Goal: Find specific page/section: Find specific page/section

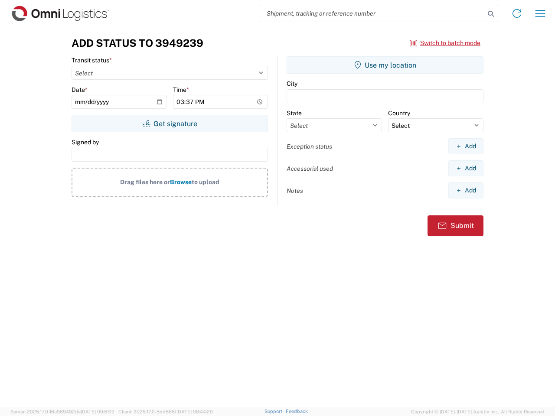
click at [373, 13] on input "search" at bounding box center [372, 13] width 225 height 16
click at [491, 14] on icon at bounding box center [491, 14] width 12 height 12
click at [517, 13] on icon at bounding box center [517, 14] width 14 height 14
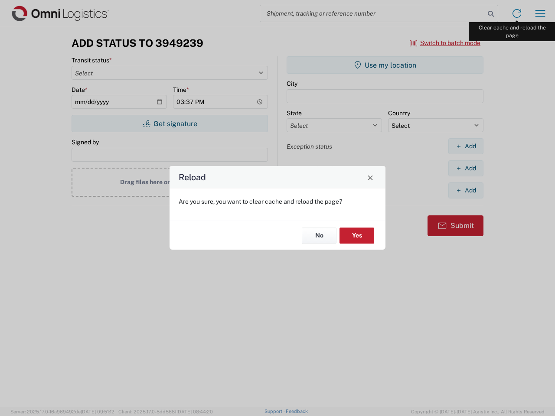
click at [541, 13] on div "Reload Are you sure, you want to clear cache and reload the page? No Yes" at bounding box center [277, 208] width 555 height 416
click at [446, 43] on div "Reload Are you sure, you want to clear cache and reload the page? No Yes" at bounding box center [277, 208] width 555 height 416
click at [170, 124] on div "Reload Are you sure, you want to clear cache and reload the page? No Yes" at bounding box center [277, 208] width 555 height 416
click at [385, 65] on div "Reload Are you sure, you want to clear cache and reload the page? No Yes" at bounding box center [277, 208] width 555 height 416
click at [466, 146] on div "Reload Are you sure, you want to clear cache and reload the page? No Yes" at bounding box center [277, 208] width 555 height 416
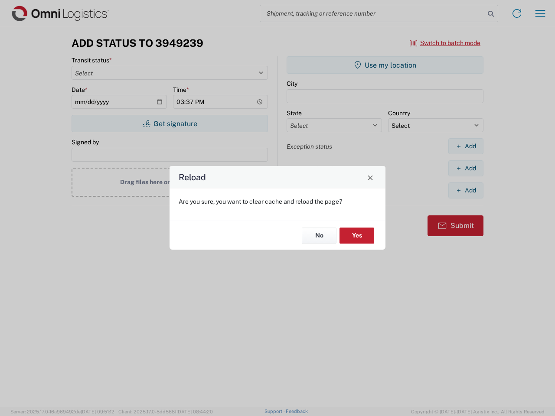
click at [466, 168] on div "Reload Are you sure, you want to clear cache and reload the page? No Yes" at bounding box center [277, 208] width 555 height 416
click at [466, 190] on div "Reload Are you sure, you want to clear cache and reload the page? No Yes" at bounding box center [277, 208] width 555 height 416
